Goal: Navigation & Orientation: Find specific page/section

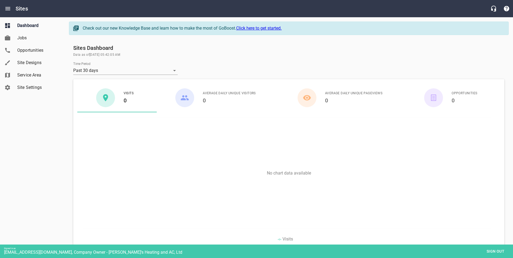
click at [34, 60] on span "Site Designs" at bounding box center [37, 62] width 41 height 6
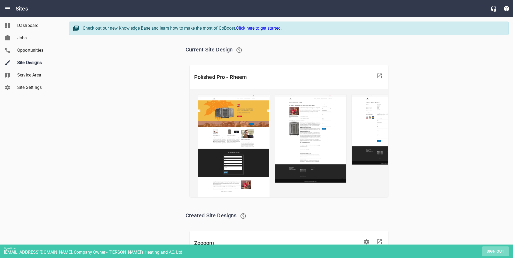
click at [492, 250] on span "Sign out" at bounding box center [495, 251] width 23 height 7
